Goal: Find contact information: Obtain details needed to contact an individual or organization

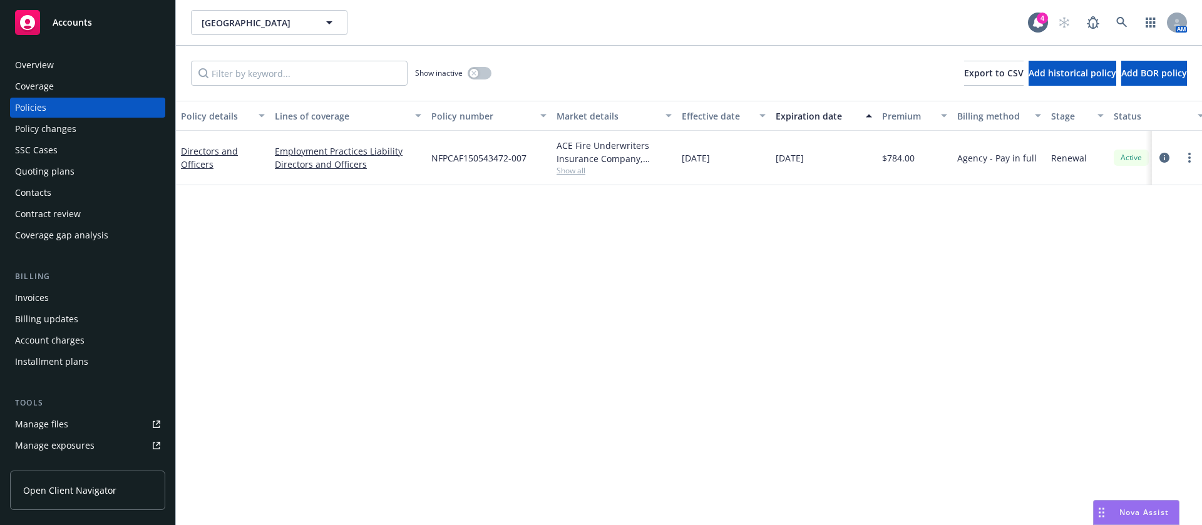
click at [101, 197] on div "Contacts" at bounding box center [87, 193] width 145 height 20
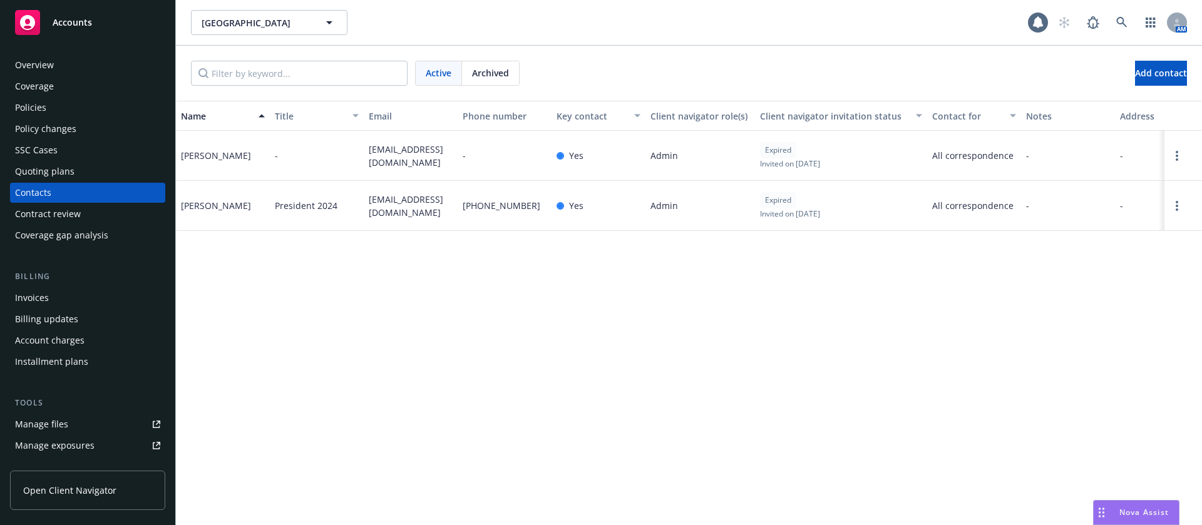
click at [427, 148] on span "pcc6548@gmail.com" at bounding box center [411, 156] width 84 height 26
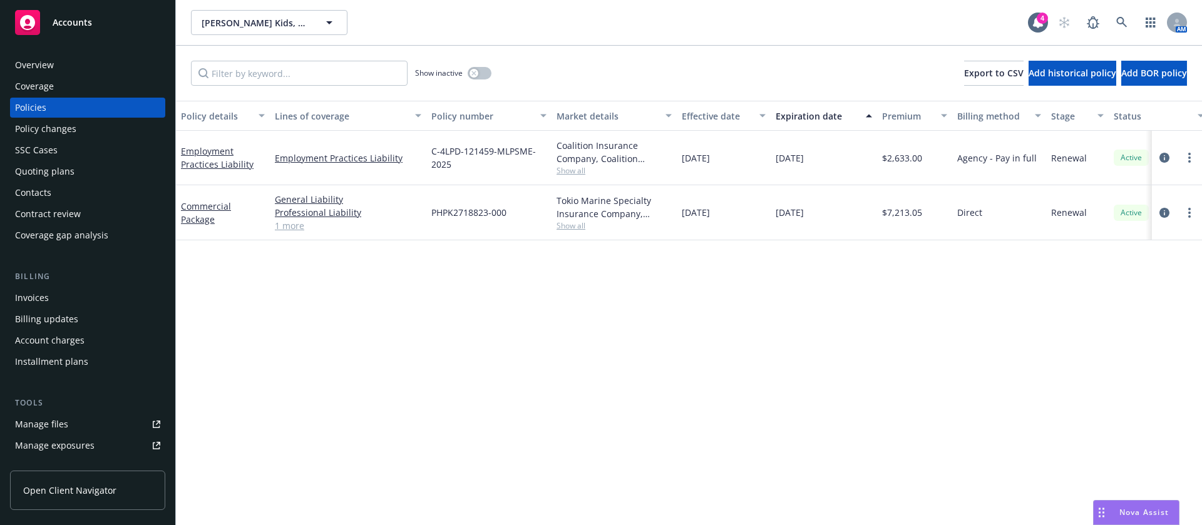
click at [65, 195] on div "Contacts" at bounding box center [87, 193] width 145 height 20
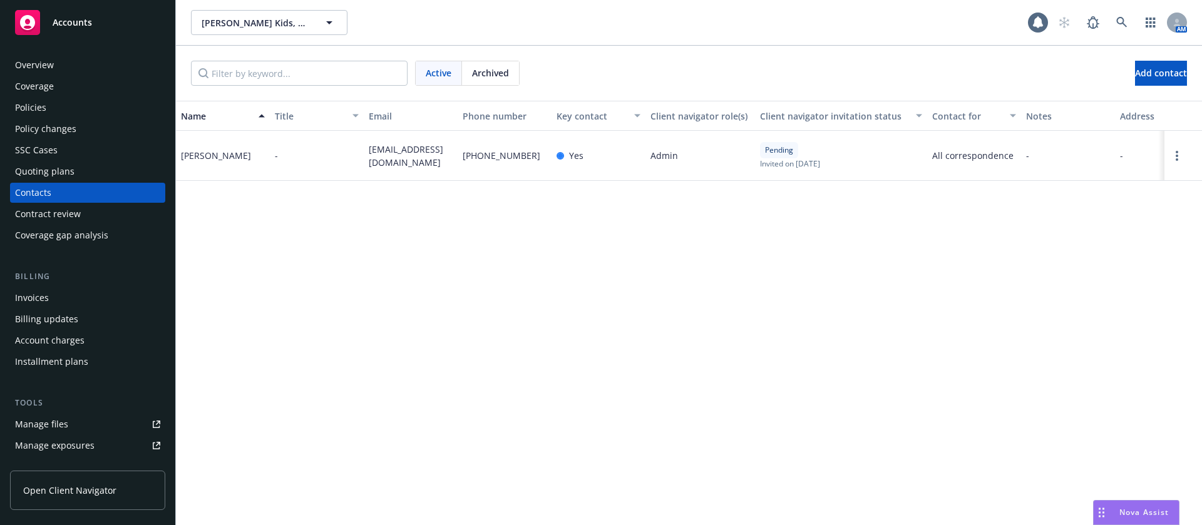
click at [209, 154] on div "[PERSON_NAME]" at bounding box center [216, 155] width 70 height 13
copy div "[PERSON_NAME]"
click at [199, 153] on div "[PERSON_NAME]" at bounding box center [216, 155] width 70 height 13
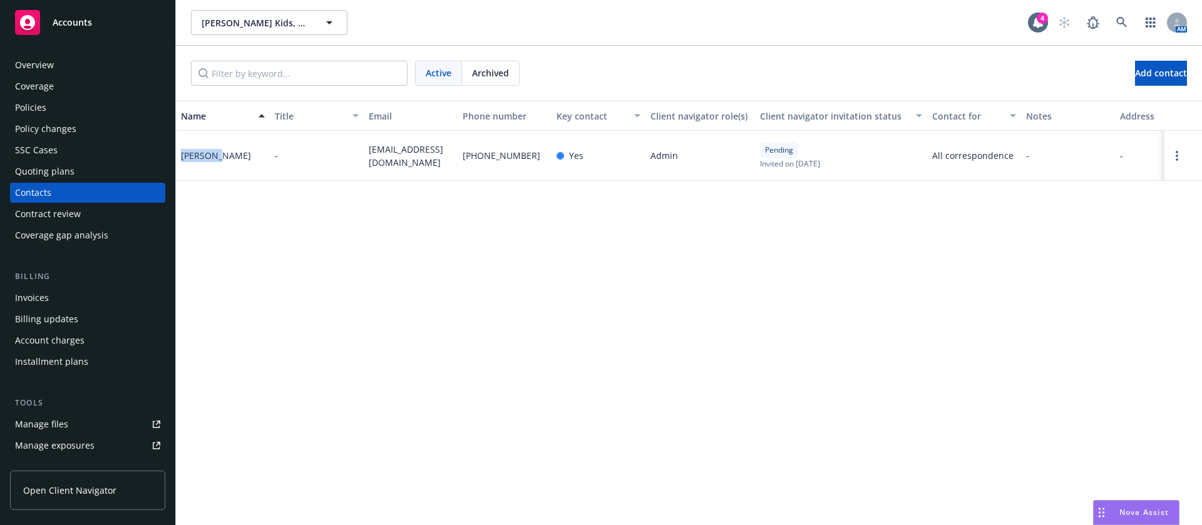
click at [199, 153] on div "[PERSON_NAME]" at bounding box center [216, 155] width 70 height 13
copy div "[PERSON_NAME]"
